Goal: Task Accomplishment & Management: Manage account settings

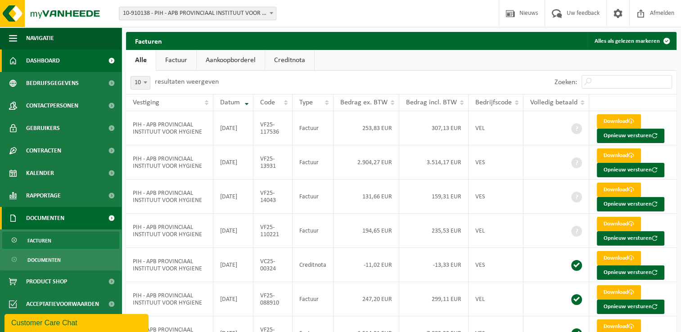
click at [69, 59] on link "Dashboard" at bounding box center [61, 61] width 122 height 23
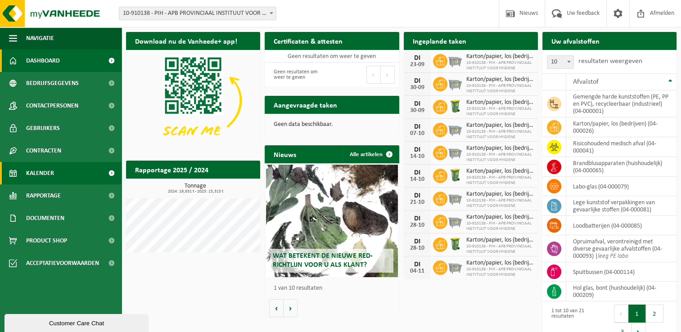
click at [68, 169] on link "Kalender" at bounding box center [61, 173] width 122 height 23
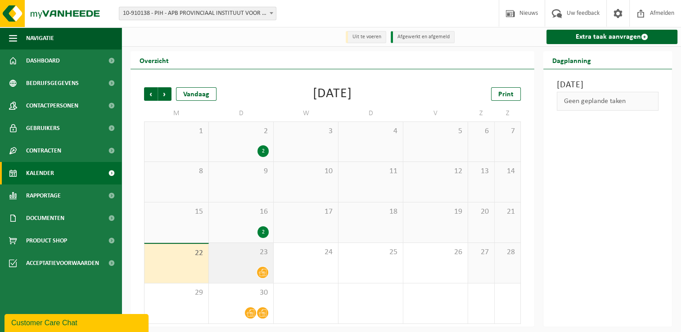
click at [252, 266] on div "23" at bounding box center [241, 263] width 64 height 40
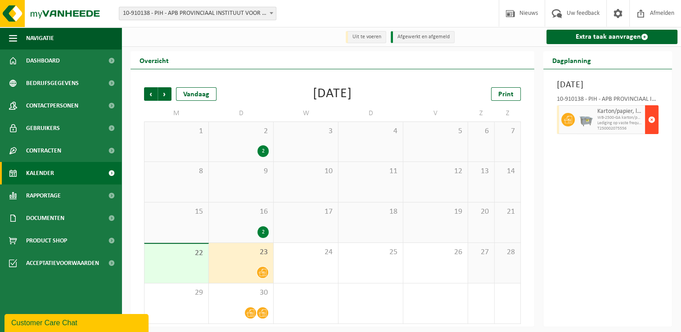
click at [651, 129] on span "button" at bounding box center [651, 120] width 7 height 18
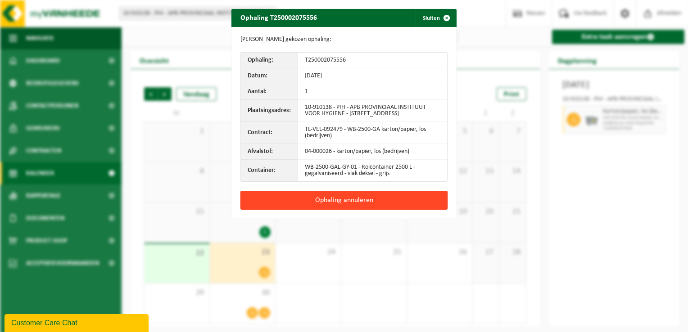
drag, startPoint x: 370, startPoint y: 200, endPoint x: 366, endPoint y: 196, distance: 5.8
click at [370, 201] on button "Ophaling annuleren" at bounding box center [343, 200] width 207 height 19
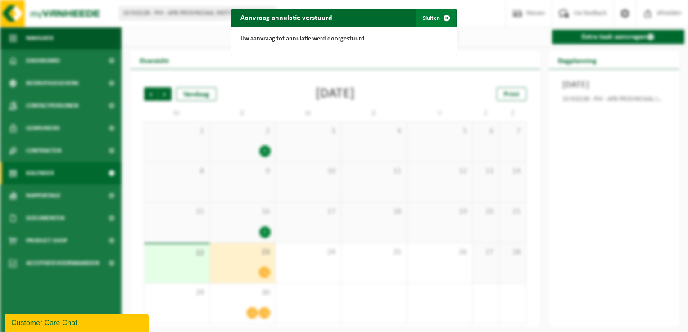
drag, startPoint x: 434, startPoint y: 18, endPoint x: 422, endPoint y: 19, distance: 11.8
click at [437, 18] on span "button" at bounding box center [446, 18] width 18 height 18
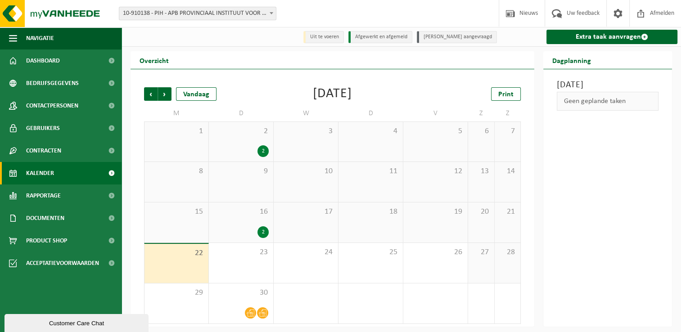
click at [330, 99] on div "[DATE]" at bounding box center [332, 94] width 39 height 14
click at [313, 97] on div "[DATE]" at bounding box center [332, 94] width 39 height 14
click at [331, 100] on div "[DATE]" at bounding box center [332, 94] width 39 height 14
click at [353, 107] on td "D" at bounding box center [370, 113] width 65 height 16
click at [313, 97] on div "[DATE]" at bounding box center [332, 94] width 39 height 14
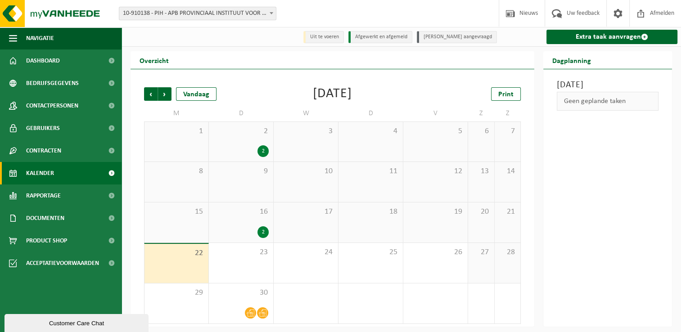
drag, startPoint x: 338, startPoint y: 95, endPoint x: 333, endPoint y: 101, distance: 7.7
click at [338, 95] on div "[DATE]" at bounding box center [332, 94] width 39 height 14
